Goal: Information Seeking & Learning: Check status

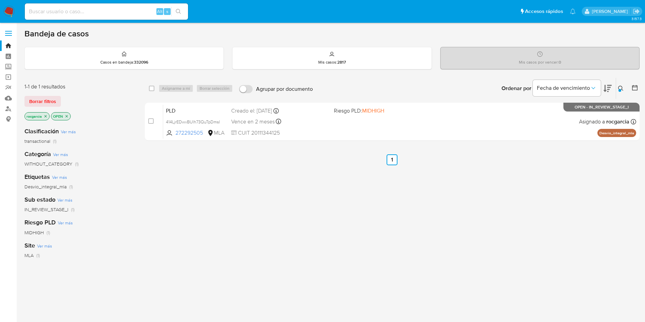
click at [89, 15] on input at bounding box center [106, 11] width 163 height 9
paste input "577833232"
type input "577833232"
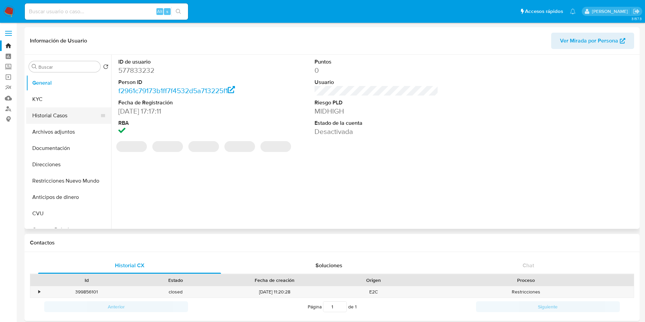
select select "10"
click at [54, 119] on button "Historial Casos" at bounding box center [66, 115] width 80 height 16
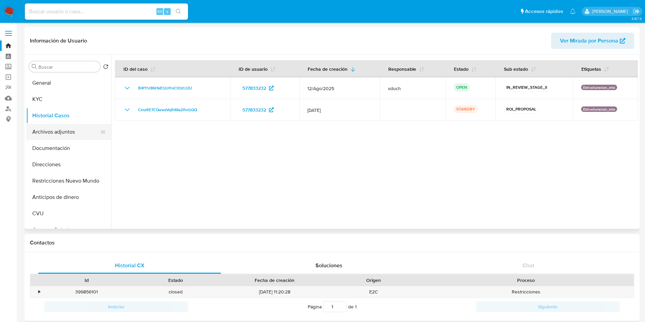
click at [62, 130] on button "Archivos adjuntos" at bounding box center [66, 132] width 80 height 16
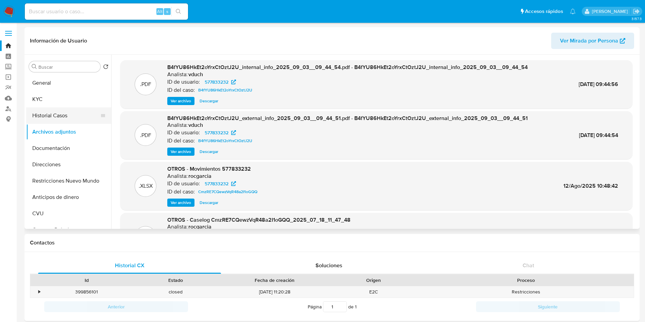
click at [57, 113] on button "Historial Casos" at bounding box center [66, 115] width 80 height 16
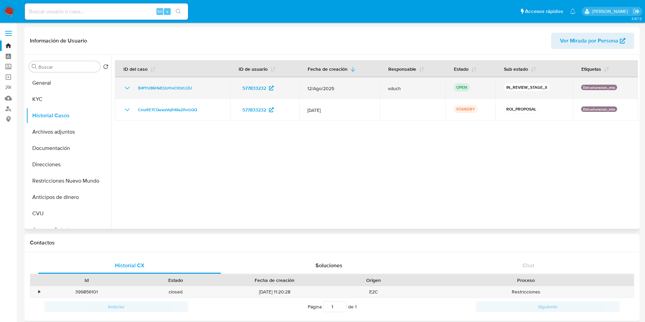
click at [127, 85] on icon "Mostrar/Ocultar" at bounding box center [127, 88] width 8 height 8
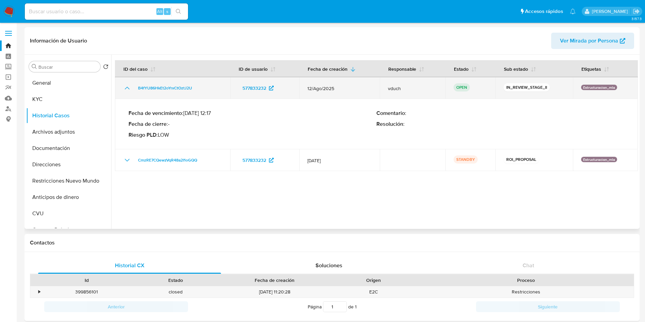
click at [127, 85] on icon "Mostrar/Ocultar" at bounding box center [127, 88] width 8 height 8
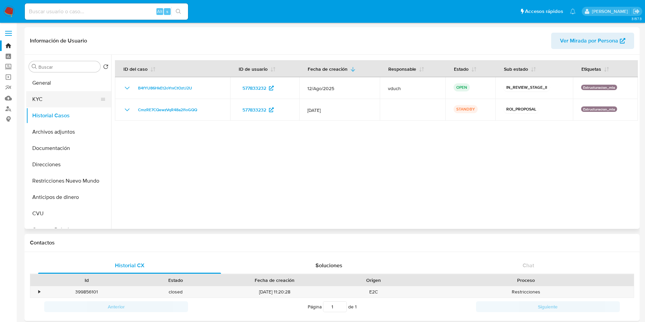
click at [54, 98] on button "KYC" at bounding box center [66, 99] width 80 height 16
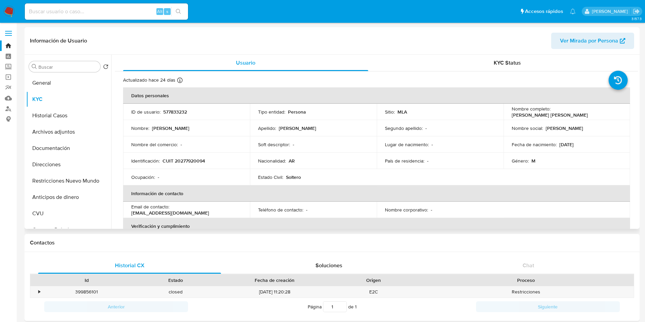
click at [186, 160] on p "CUIT 20277920094" at bounding box center [183, 161] width 42 height 6
copy p "20277920094"
click at [46, 114] on button "Historial Casos" at bounding box center [66, 115] width 80 height 16
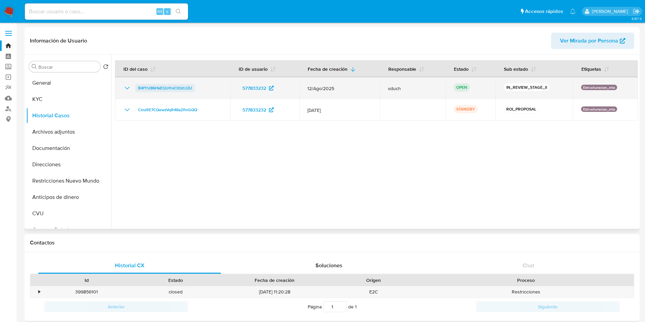
click at [149, 89] on span "B4fYU86HkEt2oYrxCtOztJ2U" at bounding box center [165, 88] width 54 height 8
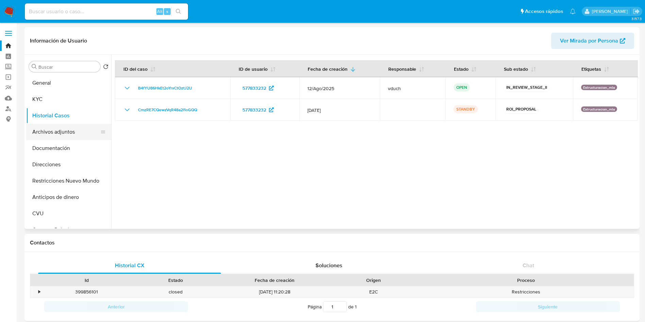
click at [51, 126] on button "Archivos adjuntos" at bounding box center [66, 132] width 80 height 16
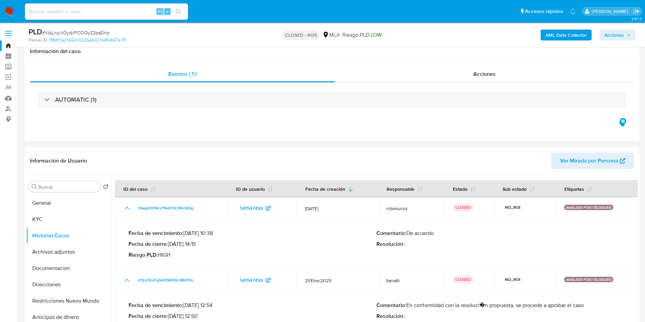
select select "10"
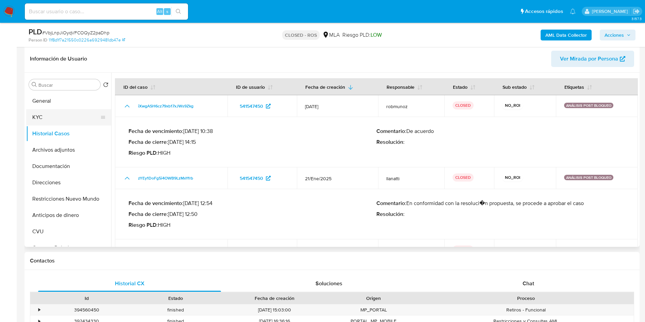
click at [42, 116] on button "KYC" at bounding box center [66, 117] width 80 height 16
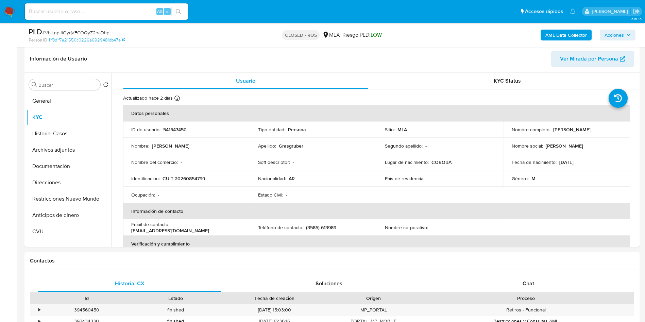
click at [11, 13] on img at bounding box center [9, 12] width 12 height 12
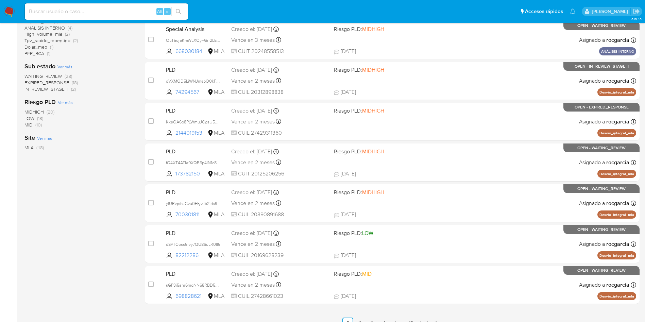
scroll to position [215, 0]
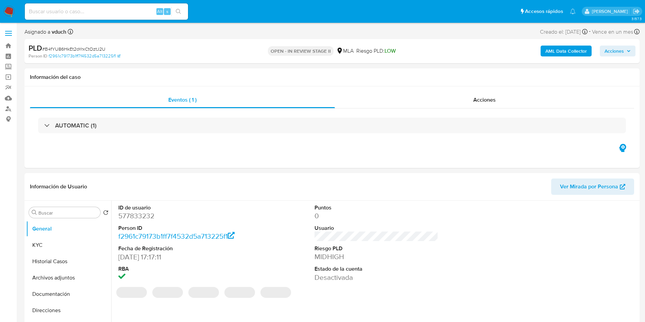
select select "10"
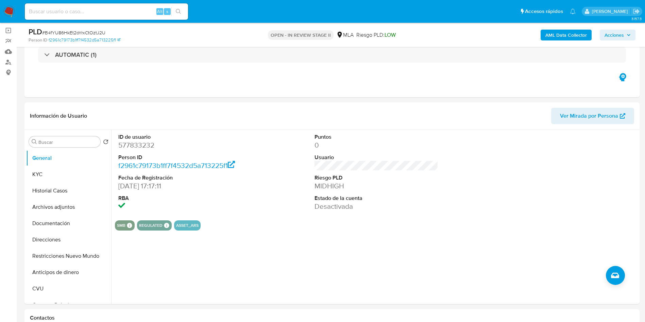
scroll to position [51, 0]
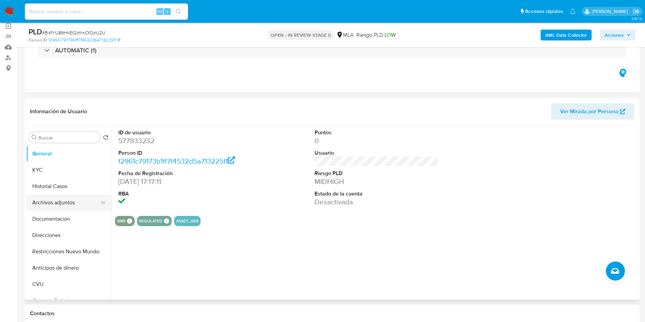
click at [49, 205] on button "Archivos adjuntos" at bounding box center [66, 202] width 80 height 16
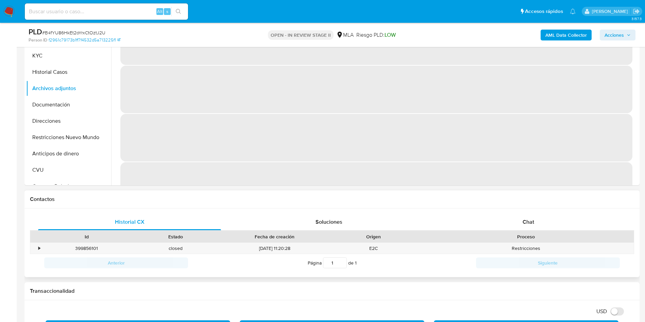
scroll to position [204, 0]
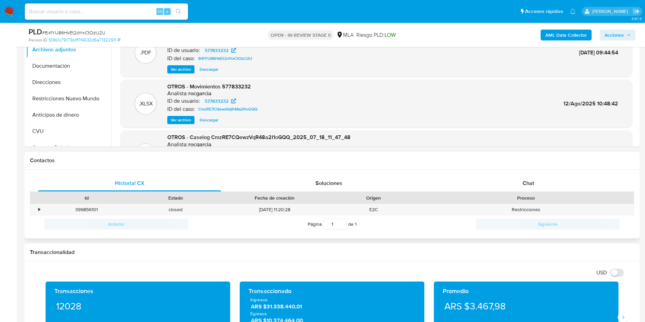
click at [518, 169] on div "Contactos" at bounding box center [331, 161] width 615 height 18
click at [523, 178] on div "Chat" at bounding box center [528, 183] width 183 height 16
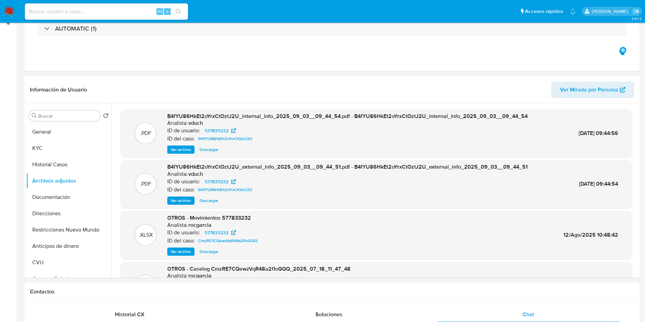
scroll to position [0, 0]
